Goal: Task Accomplishment & Management: Manage account settings

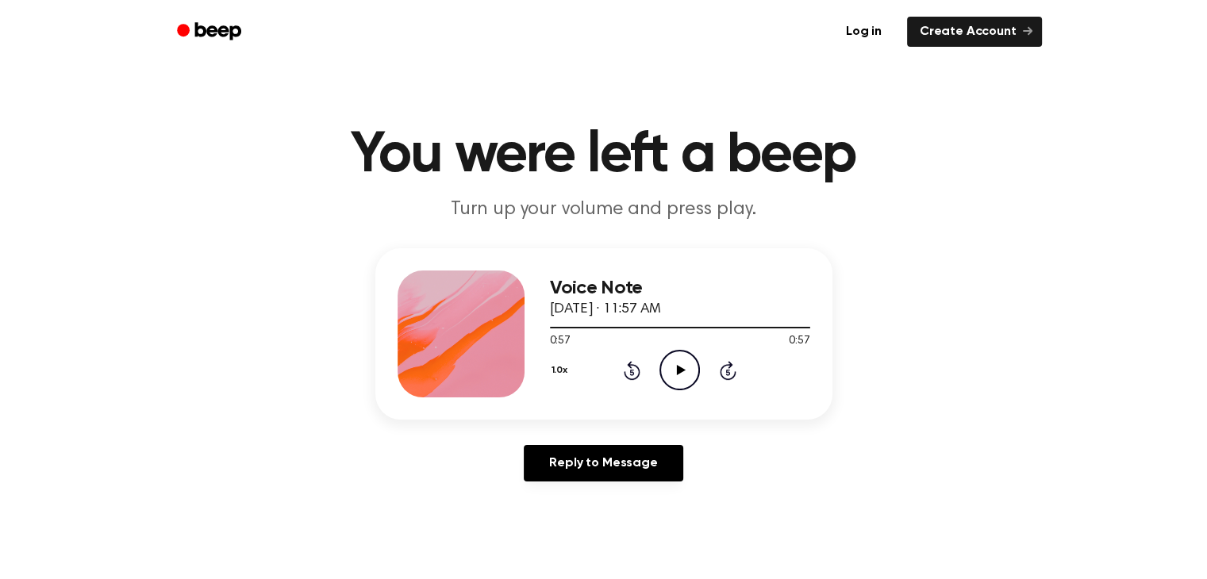
click at [405, 295] on div at bounding box center [460, 333] width 127 height 127
click at [962, 33] on link "Create Account" at bounding box center [974, 32] width 135 height 30
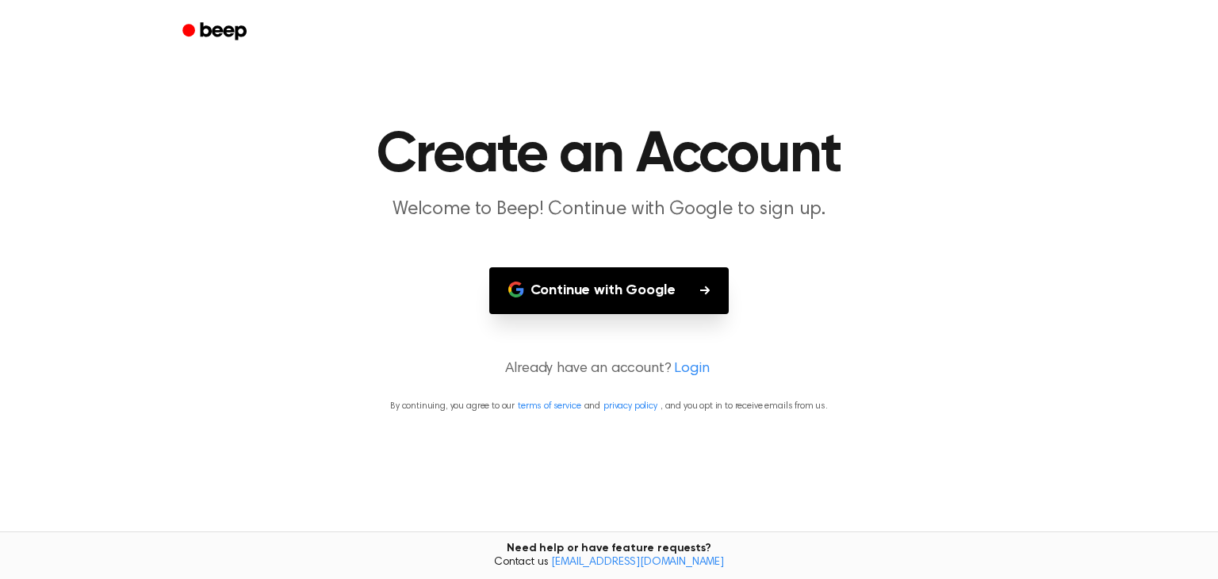
click at [679, 369] on link "Login" at bounding box center [691, 369] width 35 height 21
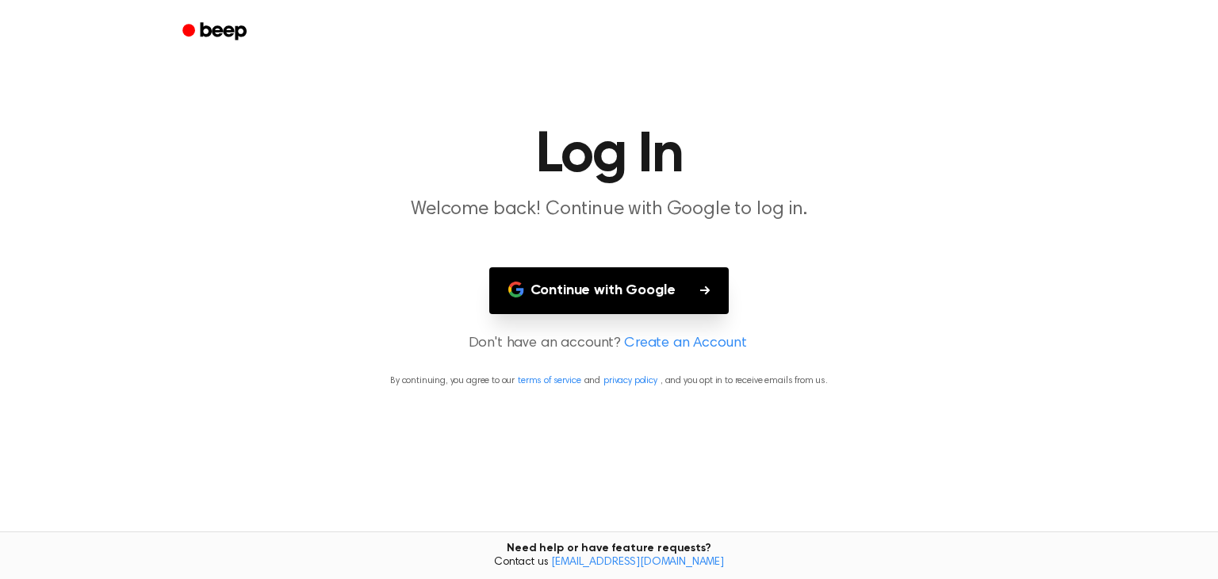
click at [558, 289] on button "Continue with Google" at bounding box center [609, 290] width 240 height 47
click at [574, 159] on h1 "Log In" at bounding box center [609, 155] width 812 height 57
click at [640, 176] on h1 "Log In" at bounding box center [609, 155] width 812 height 57
click at [697, 284] on button "Continue with Google" at bounding box center [609, 290] width 240 height 47
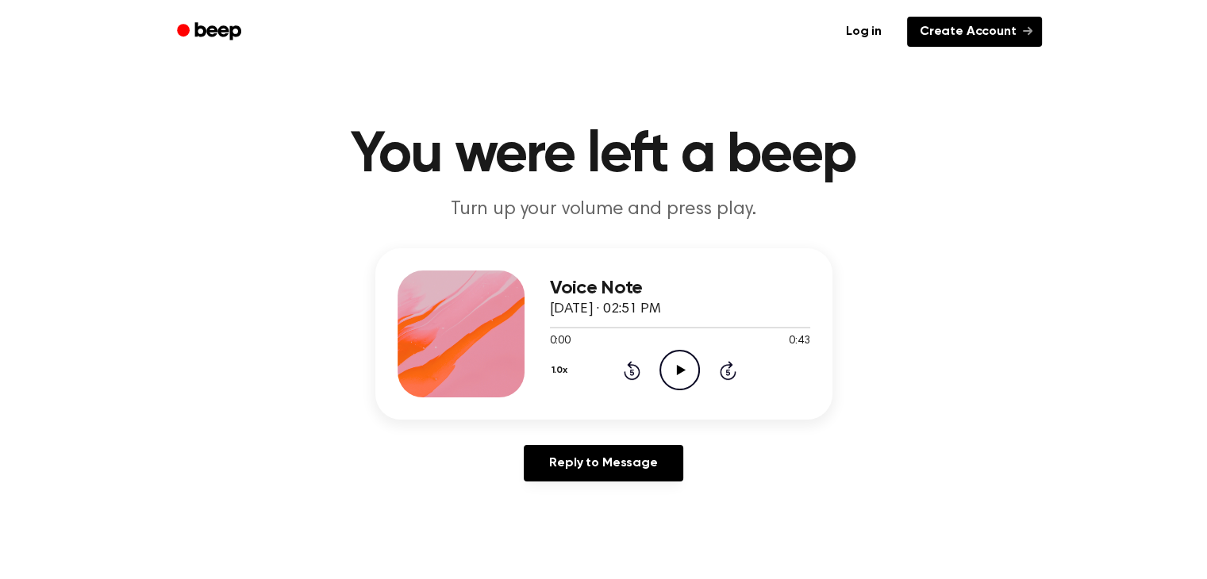
click at [955, 31] on link "Create Account" at bounding box center [974, 32] width 135 height 30
